Goal: Find specific page/section: Find specific page/section

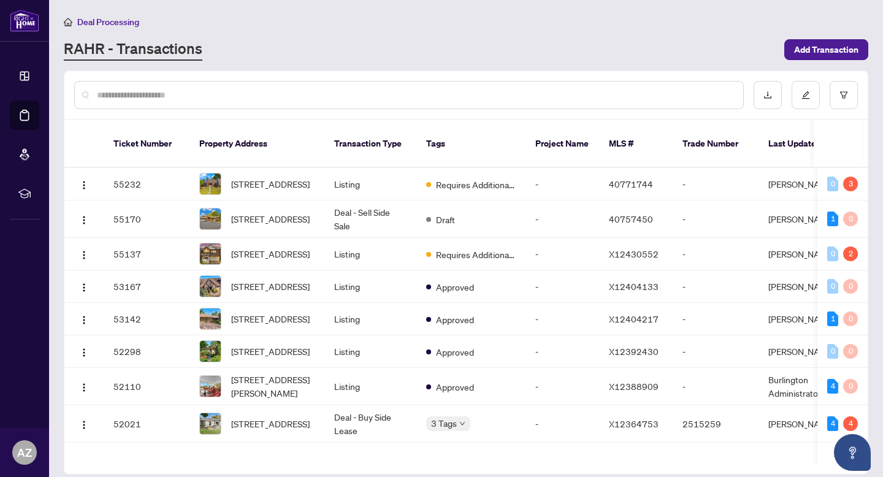
click at [265, 95] on input "text" at bounding box center [415, 94] width 636 height 13
click at [410, 322] on td "Listing" at bounding box center [370, 319] width 92 height 32
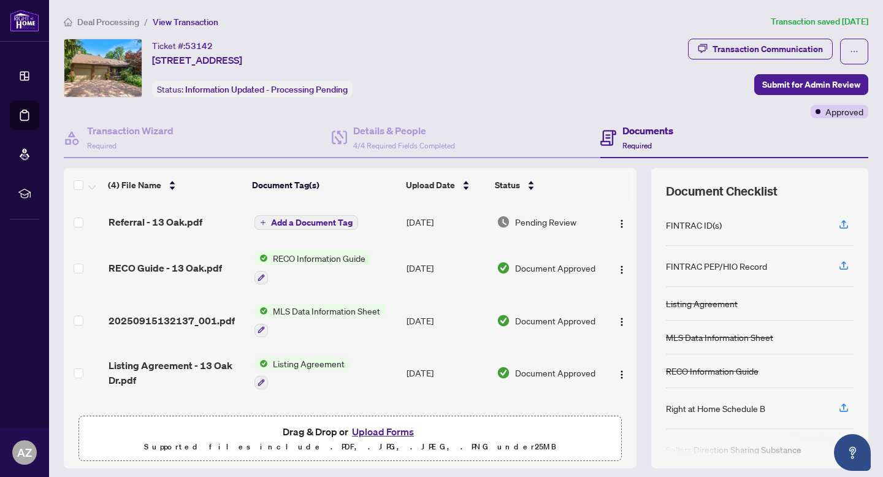
click at [91, 14] on main "Deal Processing / View Transaction Transaction saved [DATE] Ticket #: 53142 [ST…" at bounding box center [466, 238] width 834 height 477
click at [101, 17] on span "Deal Processing" at bounding box center [108, 22] width 62 height 11
